Goal: Task Accomplishment & Management: Manage account settings

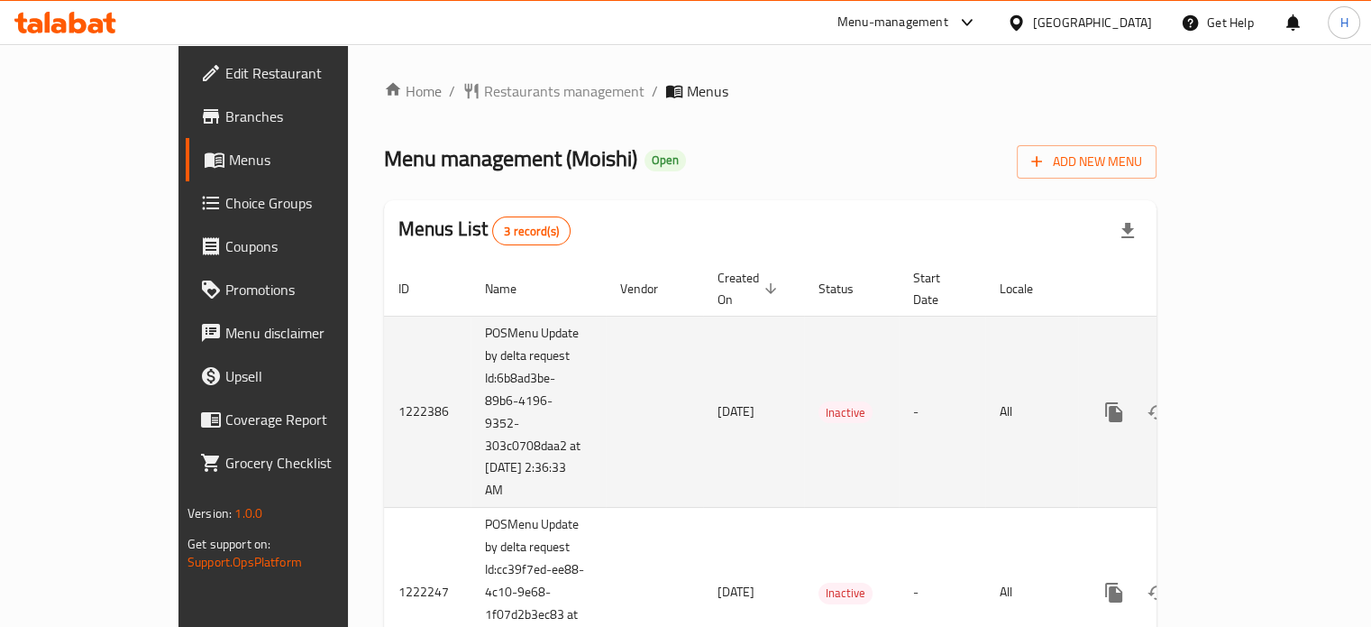
scroll to position [137, 0]
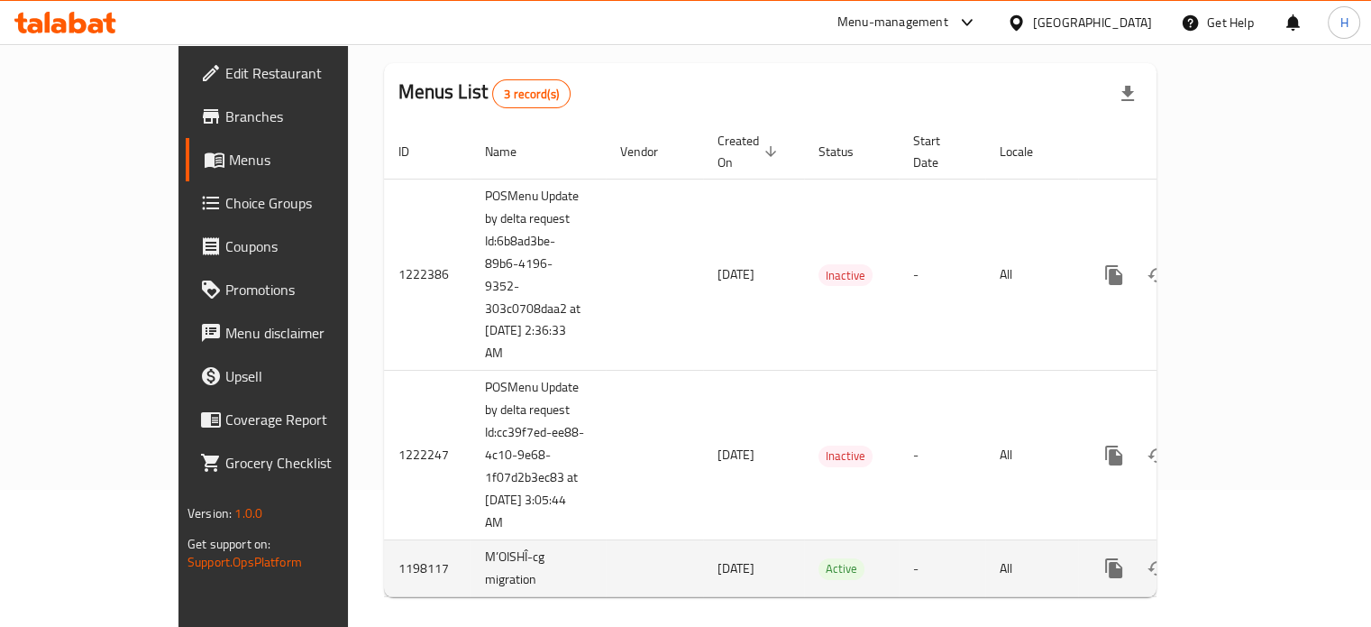
click at [1255, 557] on icon "enhanced table" at bounding box center [1244, 568] width 22 height 22
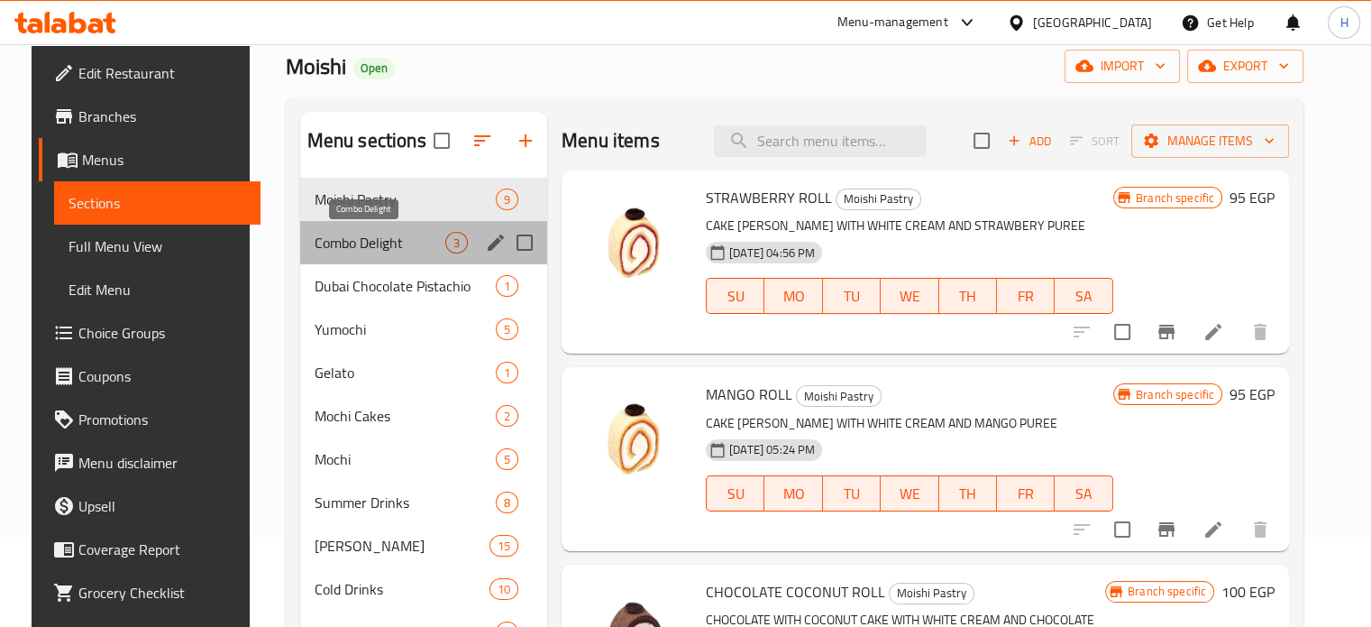
click at [390, 249] on span "Combo Delight" at bounding box center [380, 243] width 131 height 22
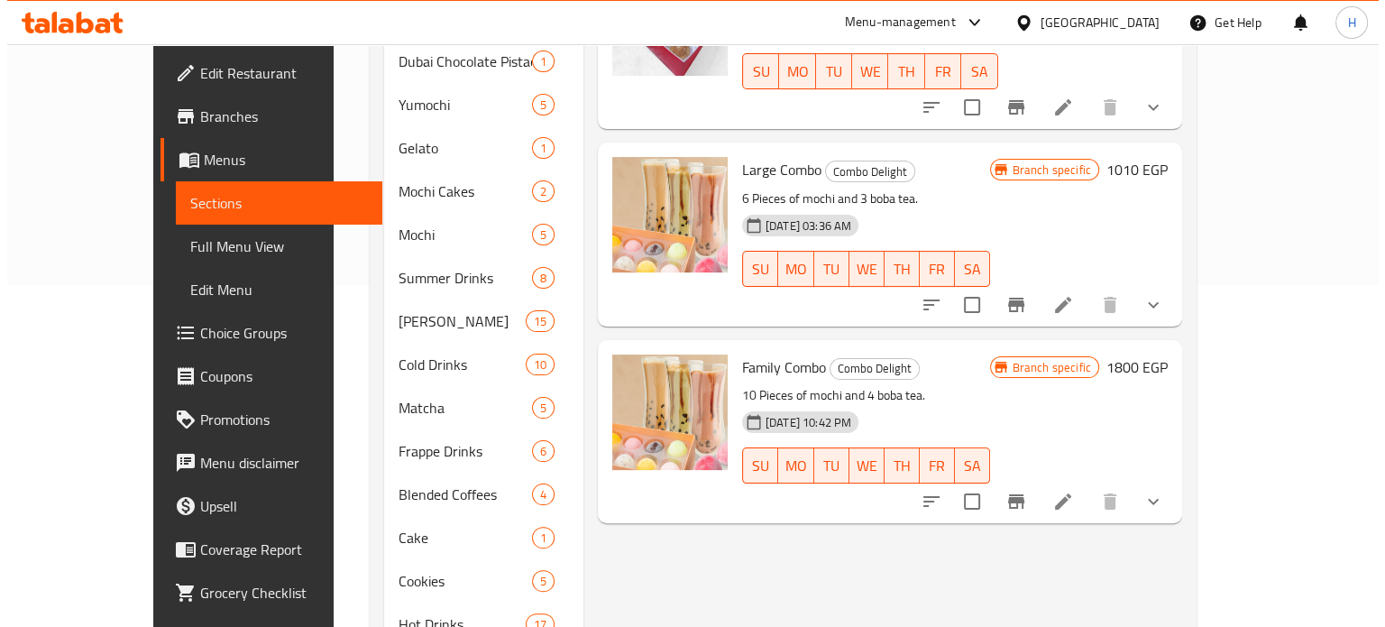
scroll to position [451, 0]
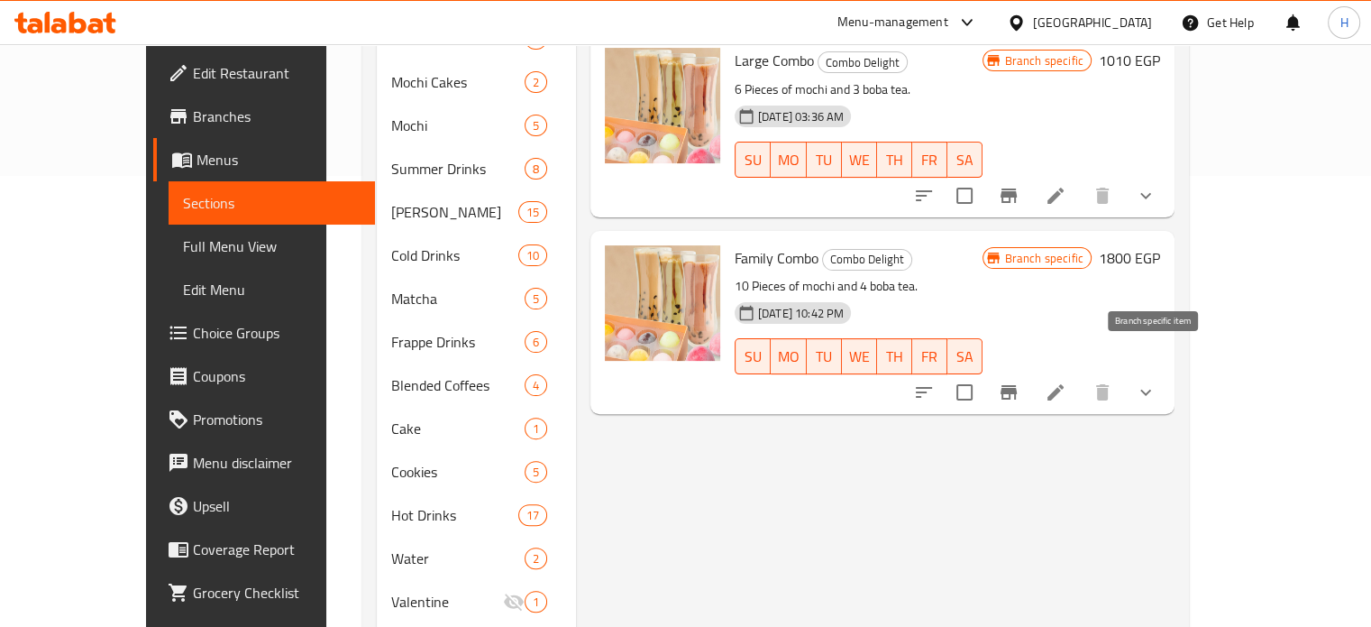
click at [1020, 381] on icon "Branch-specific-item" at bounding box center [1009, 392] width 22 height 22
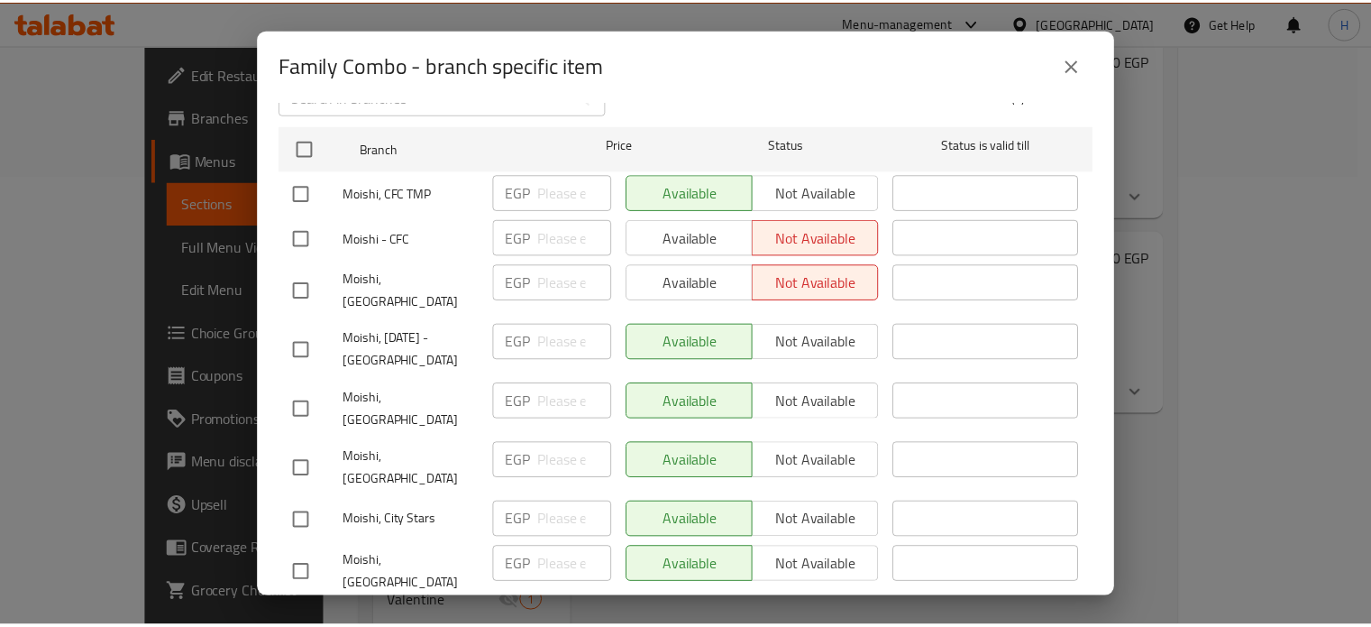
scroll to position [476, 0]
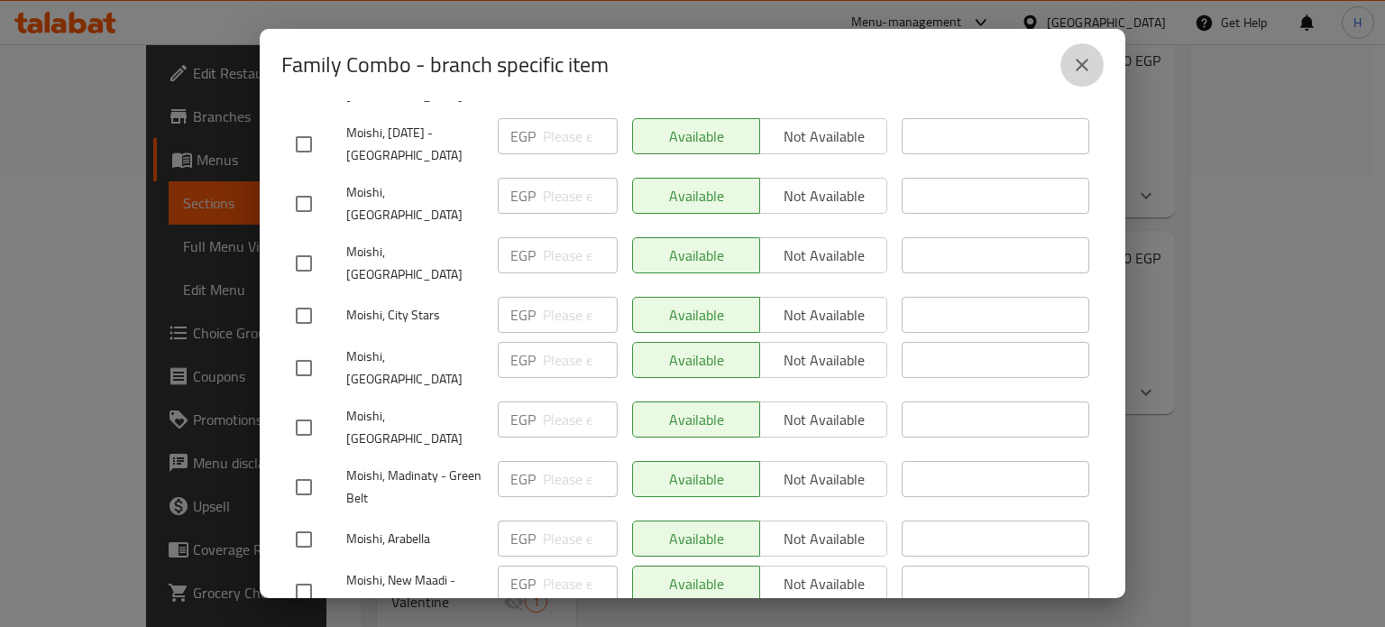
click at [1069, 77] on button "close" at bounding box center [1081, 64] width 43 height 43
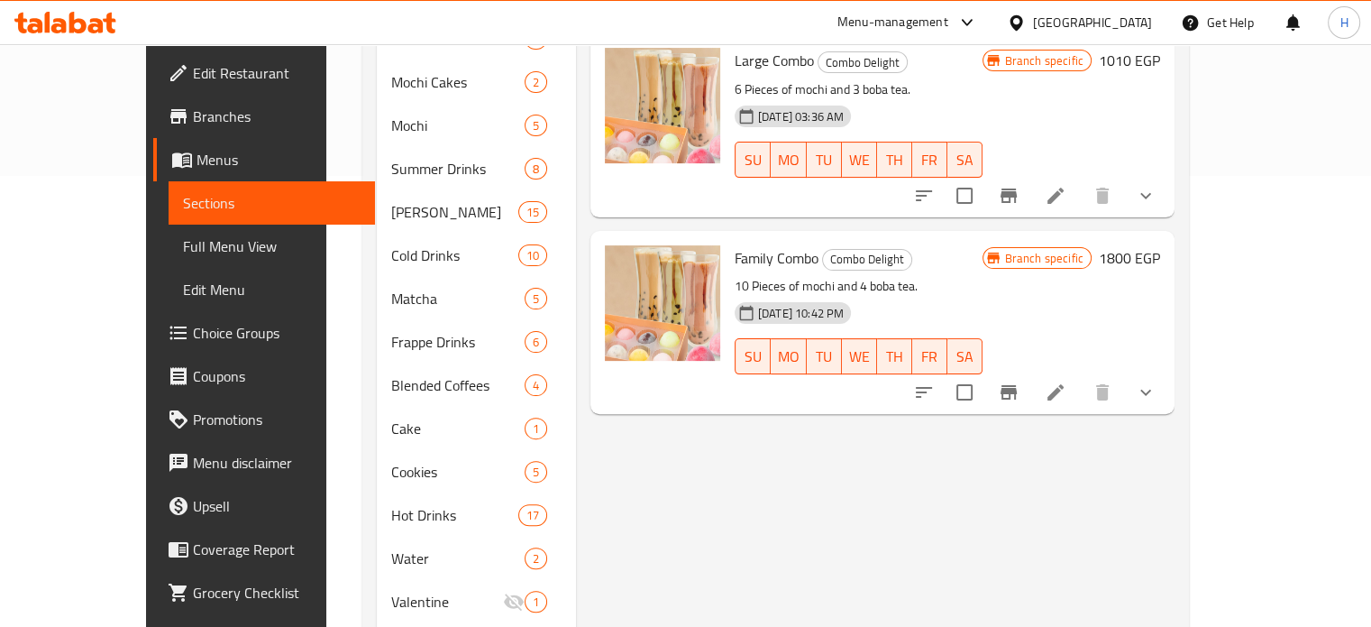
click at [1160, 245] on h6 "1800 EGP" at bounding box center [1129, 257] width 61 height 25
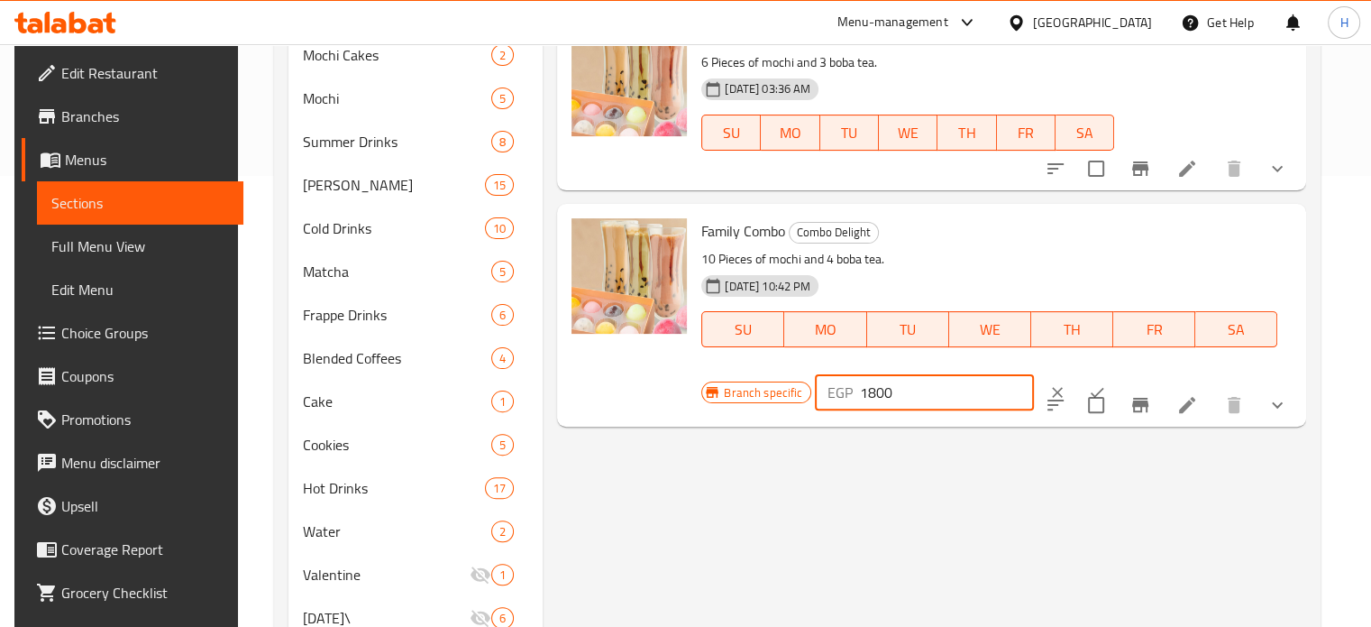
drag, startPoint x: 901, startPoint y: 394, endPoint x: 836, endPoint y: 396, distance: 65.8
click at [836, 396] on div "EGP 1800 ​" at bounding box center [924, 392] width 219 height 36
type input "1550"
click at [1091, 396] on icon "ok" at bounding box center [1098, 393] width 14 height 10
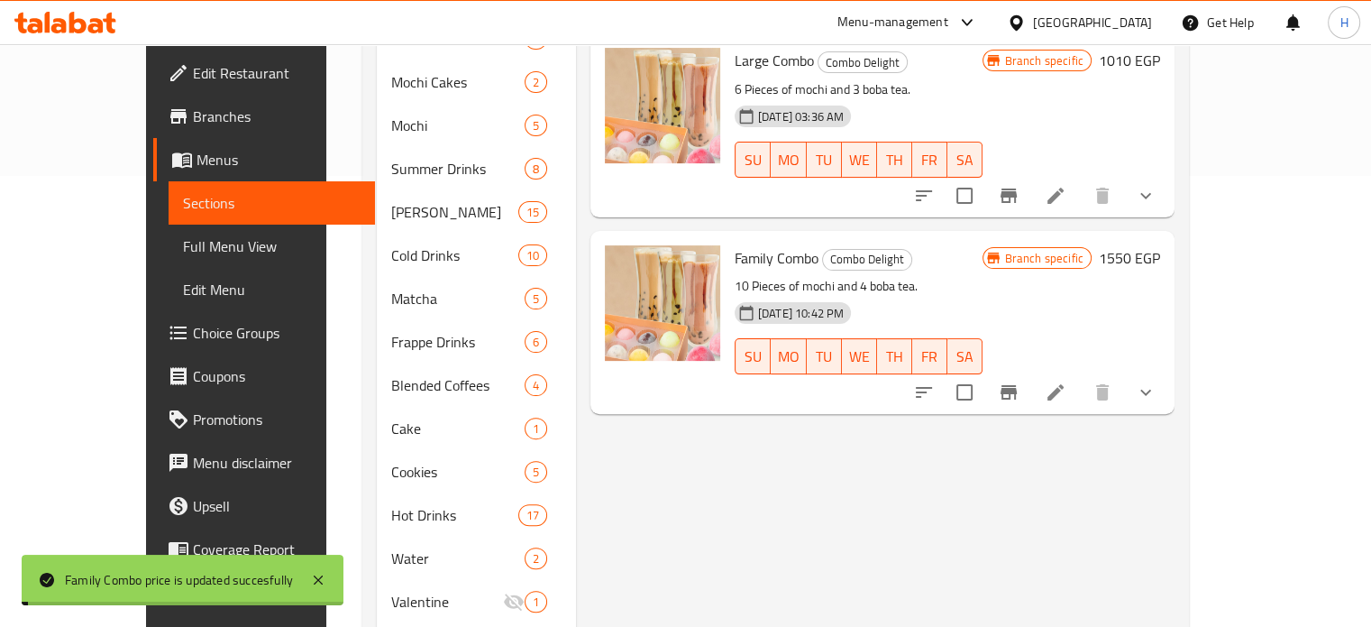
scroll to position [361, 0]
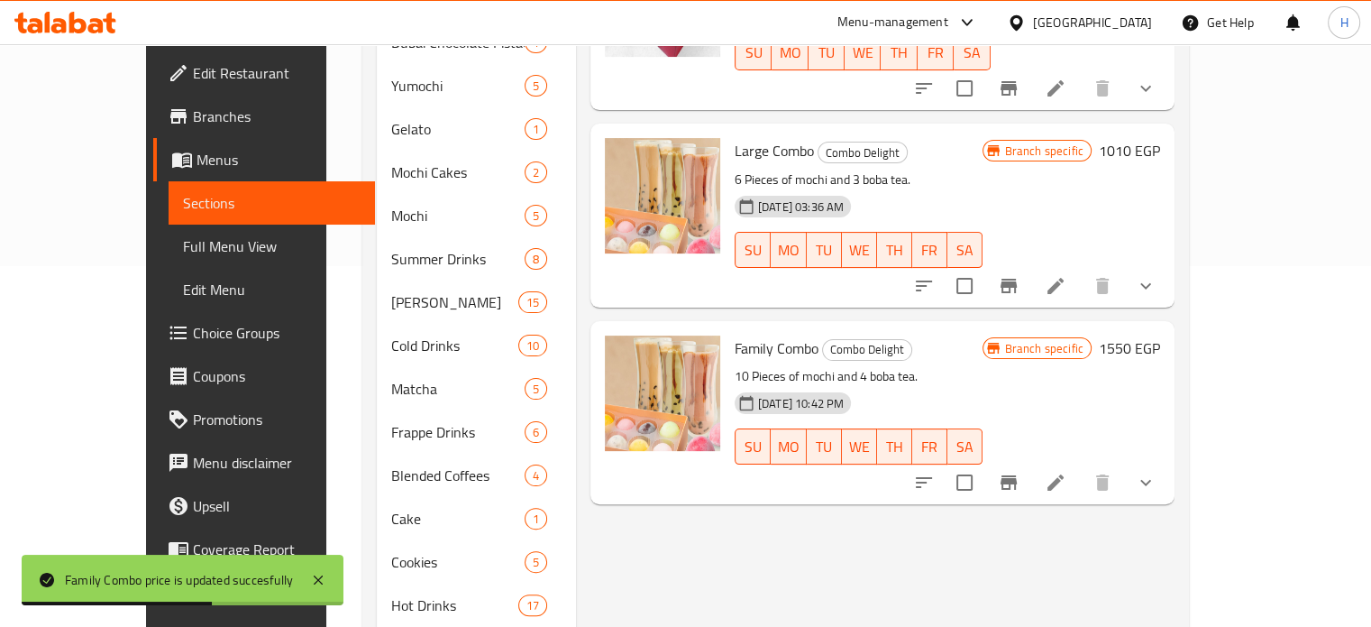
click at [1160, 335] on h6 "1550 EGP" at bounding box center [1129, 347] width 61 height 25
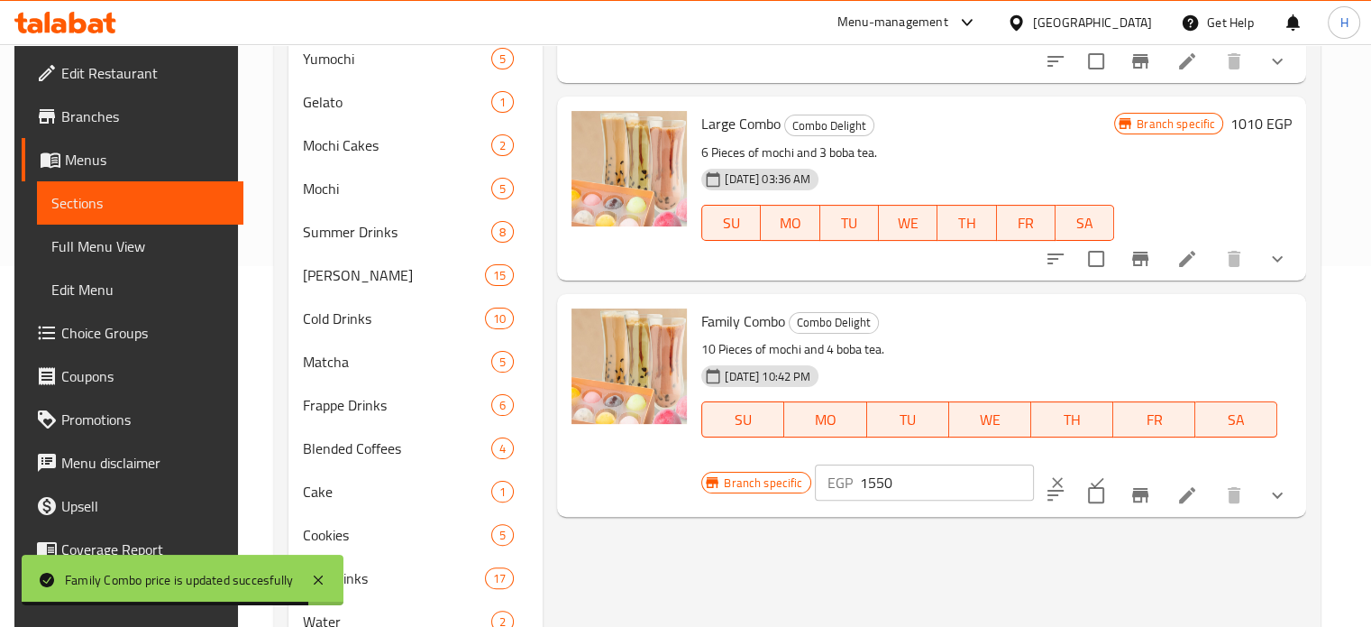
click at [865, 478] on input "1550" at bounding box center [947, 482] width 174 height 36
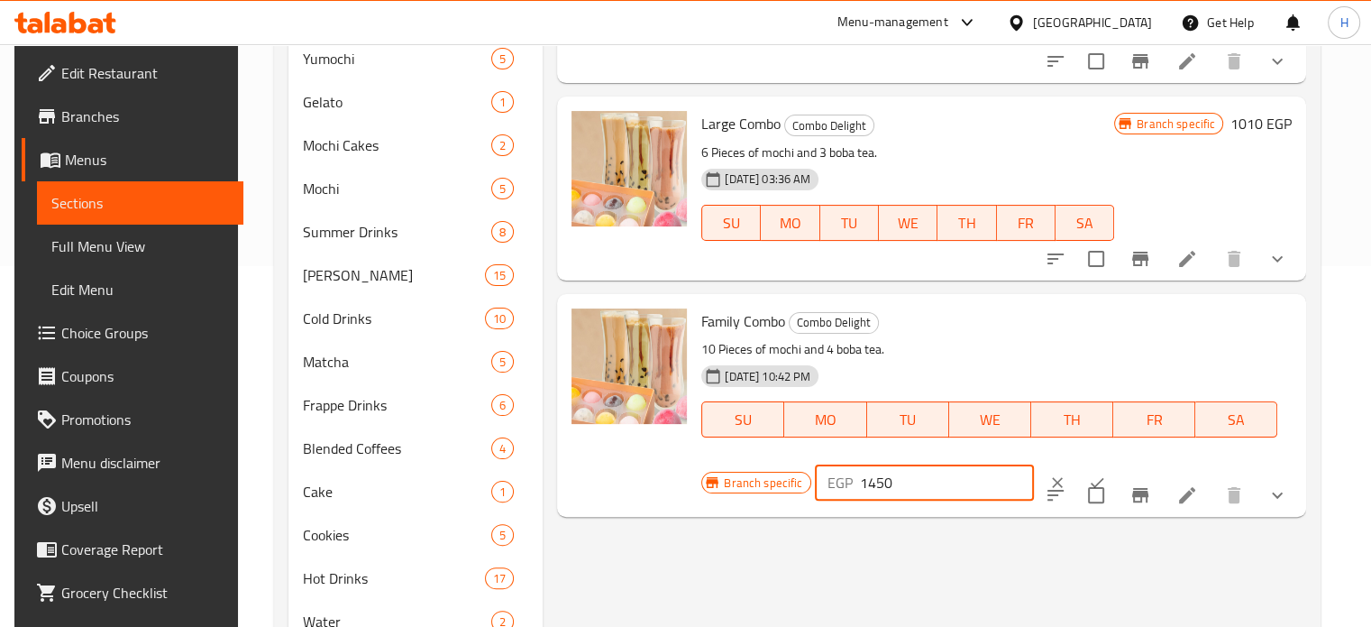
type input "1450"
click at [1088, 489] on icon "ok" at bounding box center [1097, 482] width 18 height 18
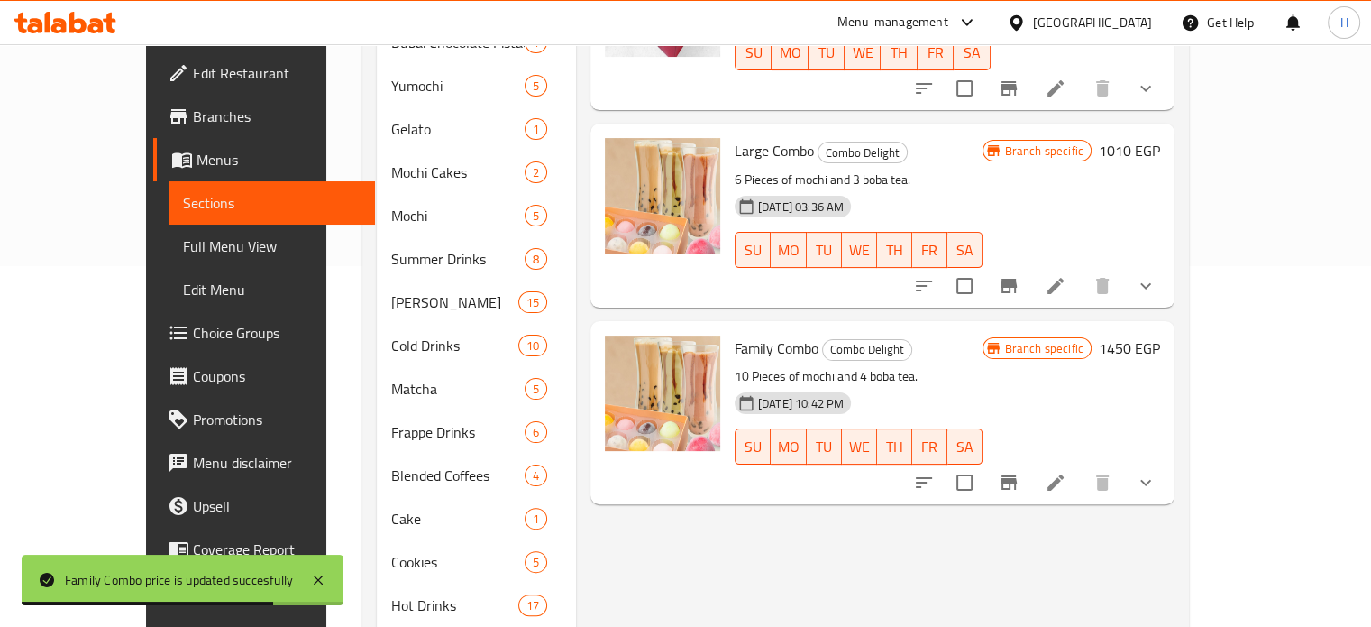
click at [78, 27] on icon at bounding box center [65, 23] width 102 height 22
